Goal: Transaction & Acquisition: Subscribe to service/newsletter

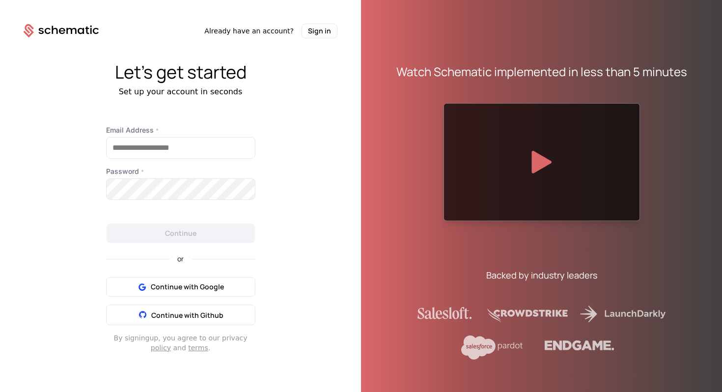
click at [62, 31] on icon at bounding box center [62, 31] width 6 height 6
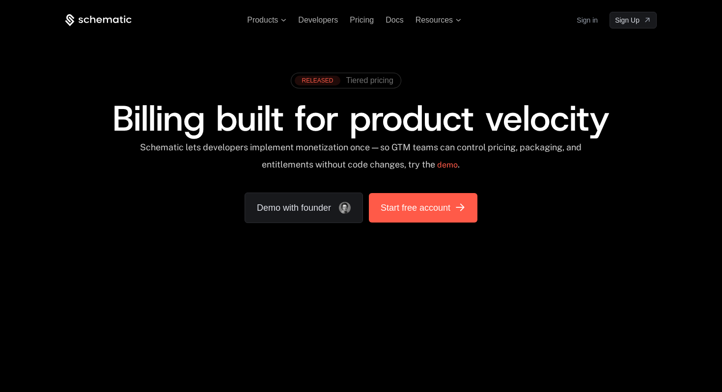
click at [415, 214] on span "Start free account" at bounding box center [416, 208] width 70 height 14
